Goal: Find specific page/section: Find specific page/section

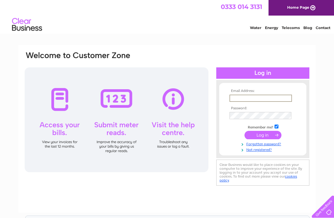
type input "[EMAIL_ADDRESS][DOMAIN_NAME]"
click at [262, 138] on input "submit" at bounding box center [262, 135] width 37 height 8
click at [257, 137] on input "submit" at bounding box center [262, 134] width 37 height 8
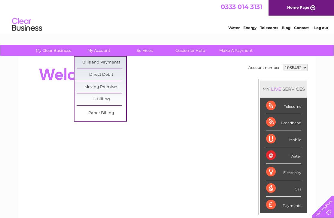
click at [85, 61] on link "Bills and Payments" at bounding box center [100, 63] width 49 height 12
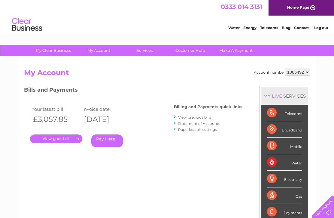
click at [41, 139] on link "." at bounding box center [56, 139] width 52 height 9
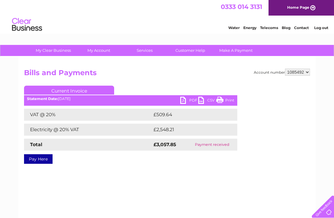
click at [186, 102] on link "PDF" at bounding box center [189, 101] width 18 height 9
